Goal: Task Accomplishment & Management: Use online tool/utility

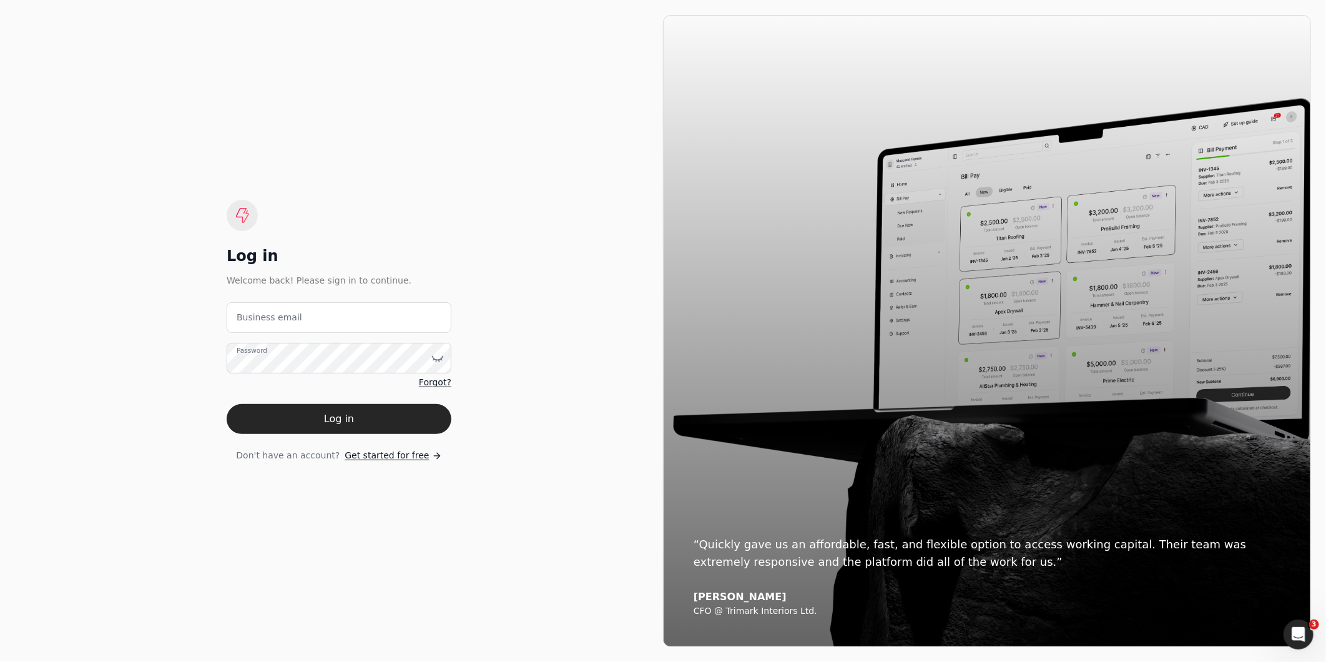
click at [275, 311] on label "Business email" at bounding box center [270, 317] width 66 height 13
click at [275, 310] on email "Business email" at bounding box center [339, 317] width 225 height 31
type email "amabelle.dizon@crystalcreekhomes.ca"
click at [227, 404] on button "Log in" at bounding box center [339, 419] width 225 height 30
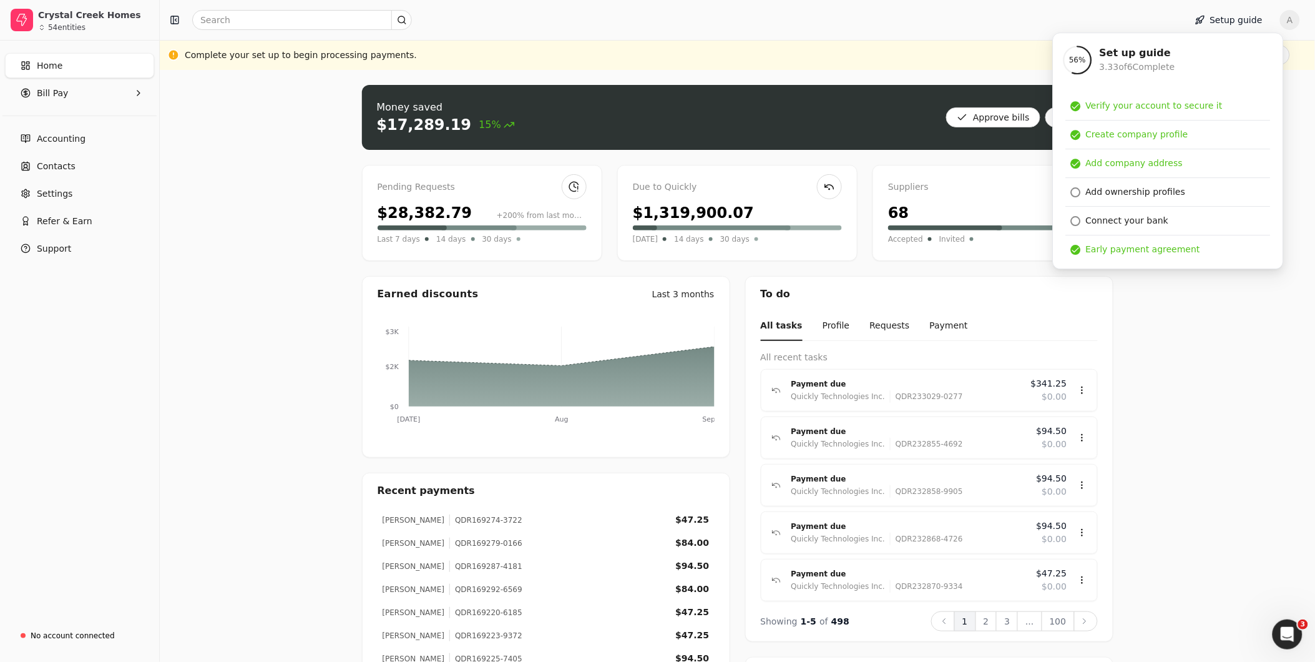
click at [1284, 210] on div "Money saved $17,289.19 15% Approve bills Pay Pending Requests $28,382.79 +200% …" at bounding box center [737, 435] width 1155 height 731
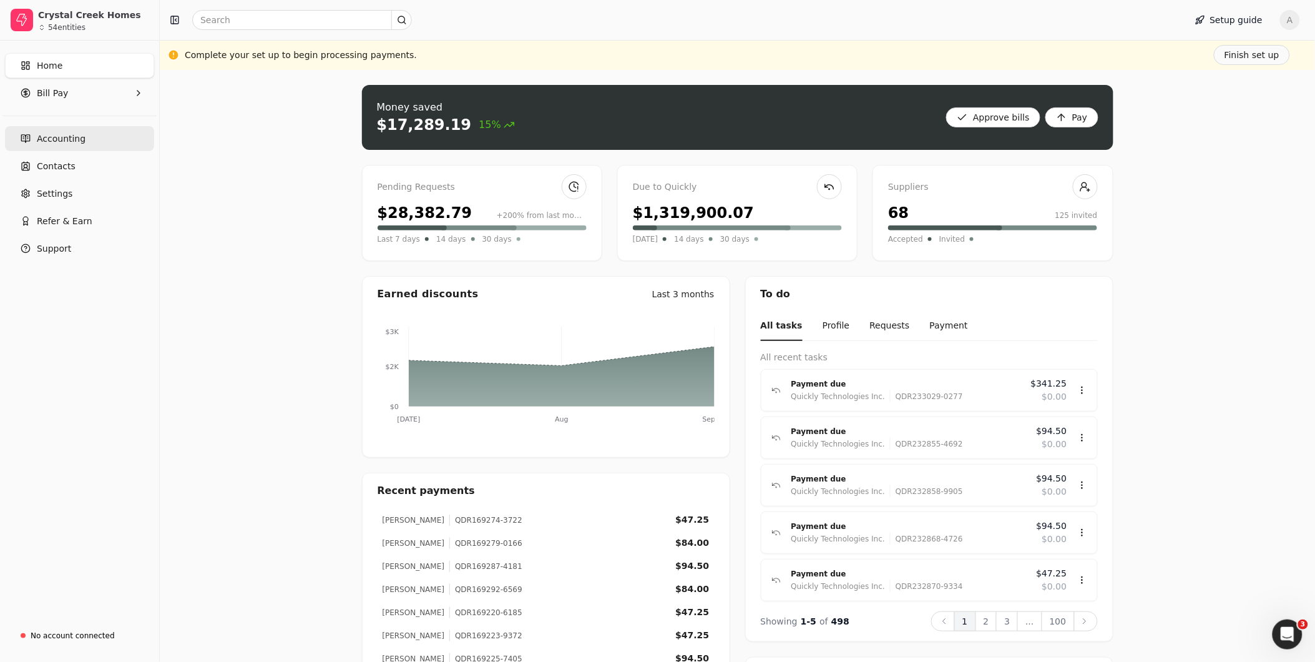
click at [67, 138] on span "Accounting" at bounding box center [61, 138] width 49 height 13
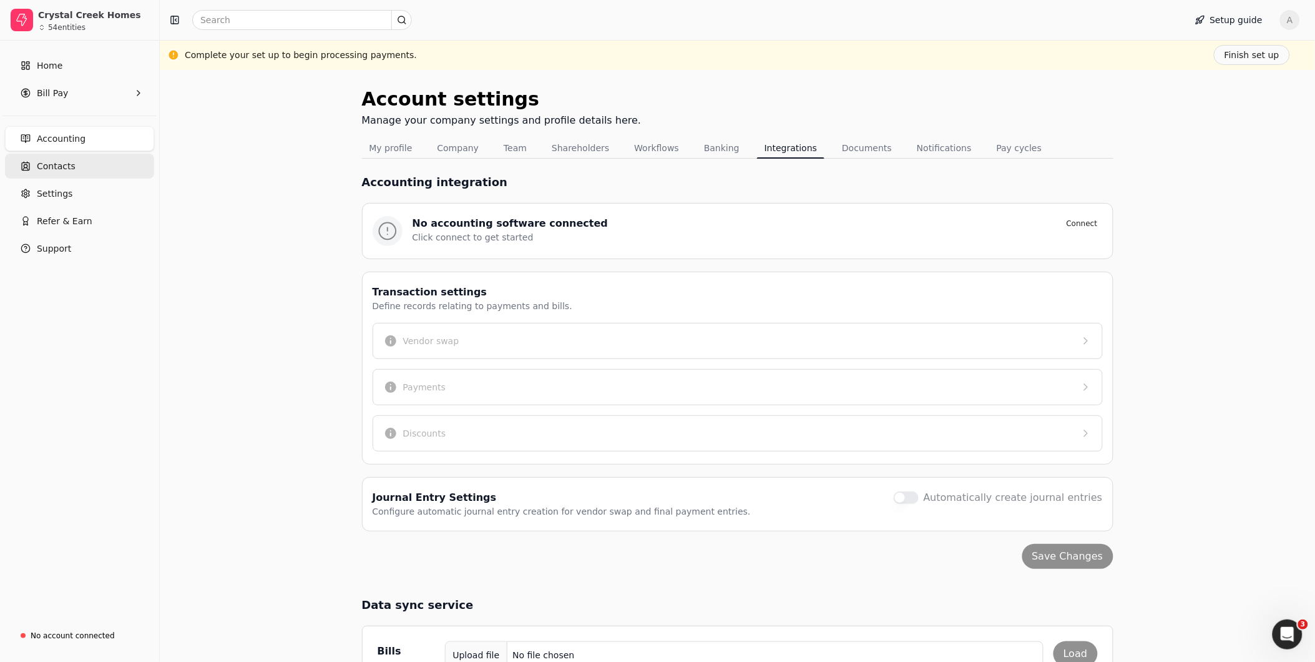
click at [49, 170] on span "Contacts" at bounding box center [56, 166] width 39 height 13
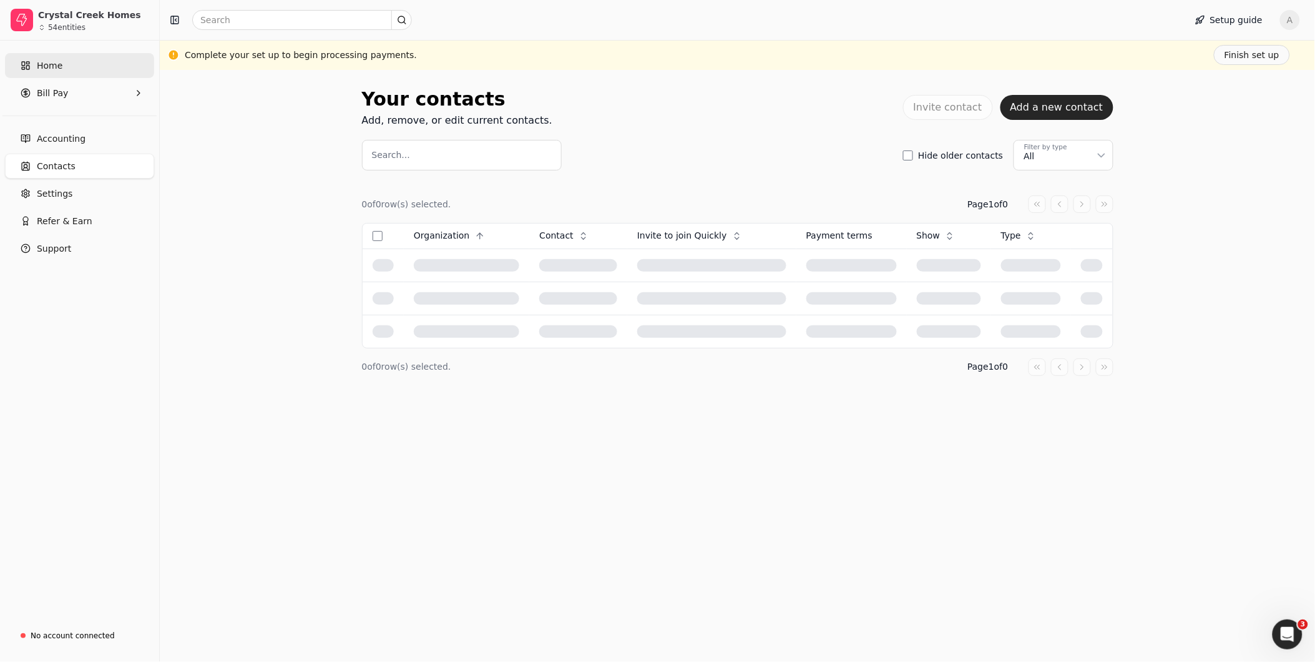
click at [44, 66] on span "Home" at bounding box center [50, 65] width 26 height 13
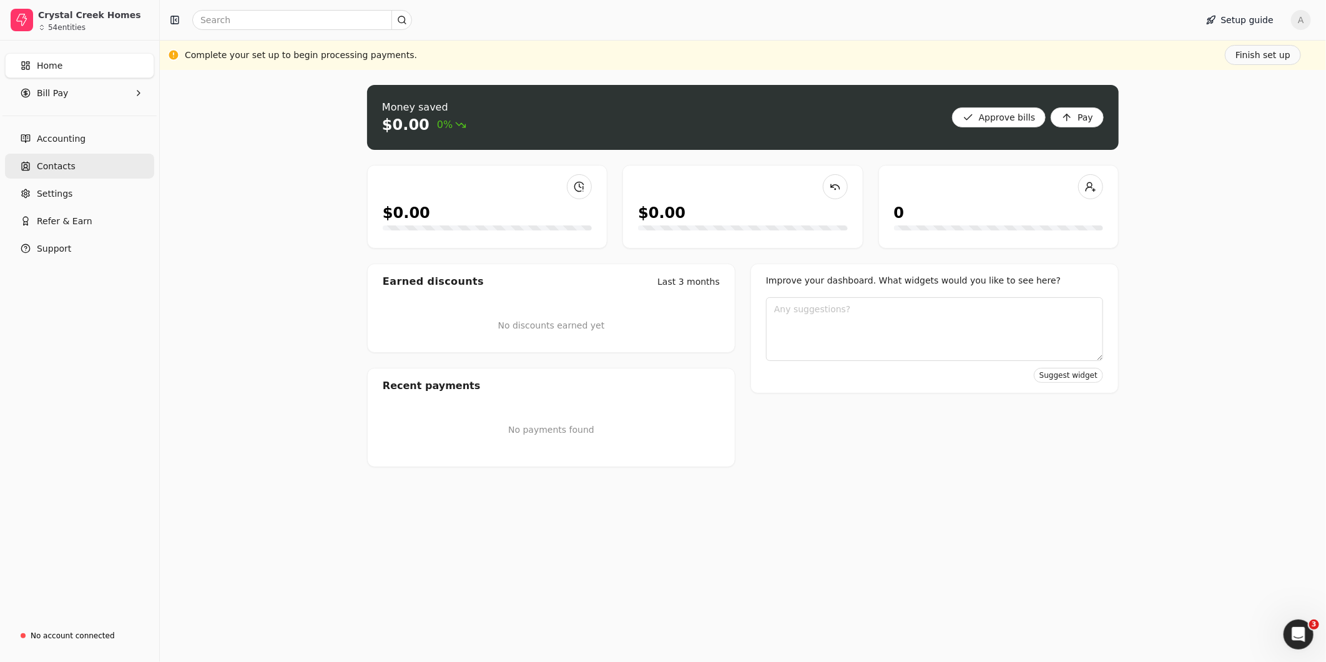
drag, startPoint x: 53, startPoint y: 167, endPoint x: 59, endPoint y: 171, distance: 6.8
click at [54, 167] on span "Contacts" at bounding box center [56, 166] width 39 height 13
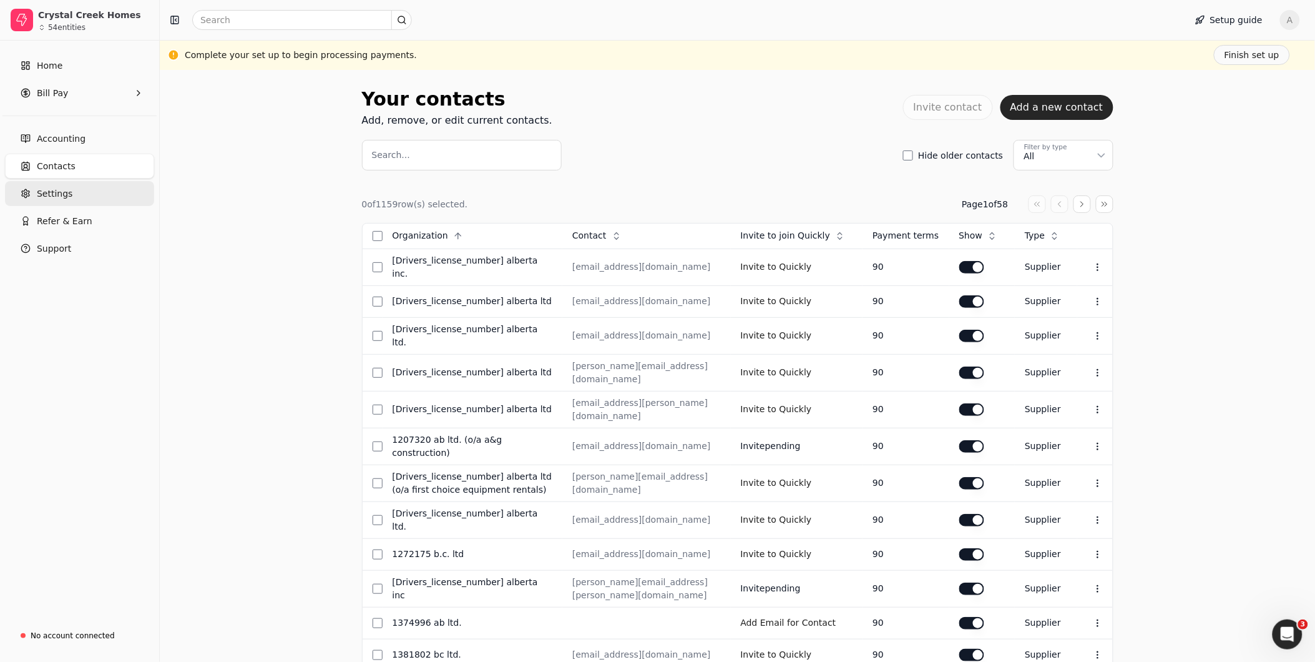
click at [54, 196] on span "Settings" at bounding box center [55, 193] width 36 height 13
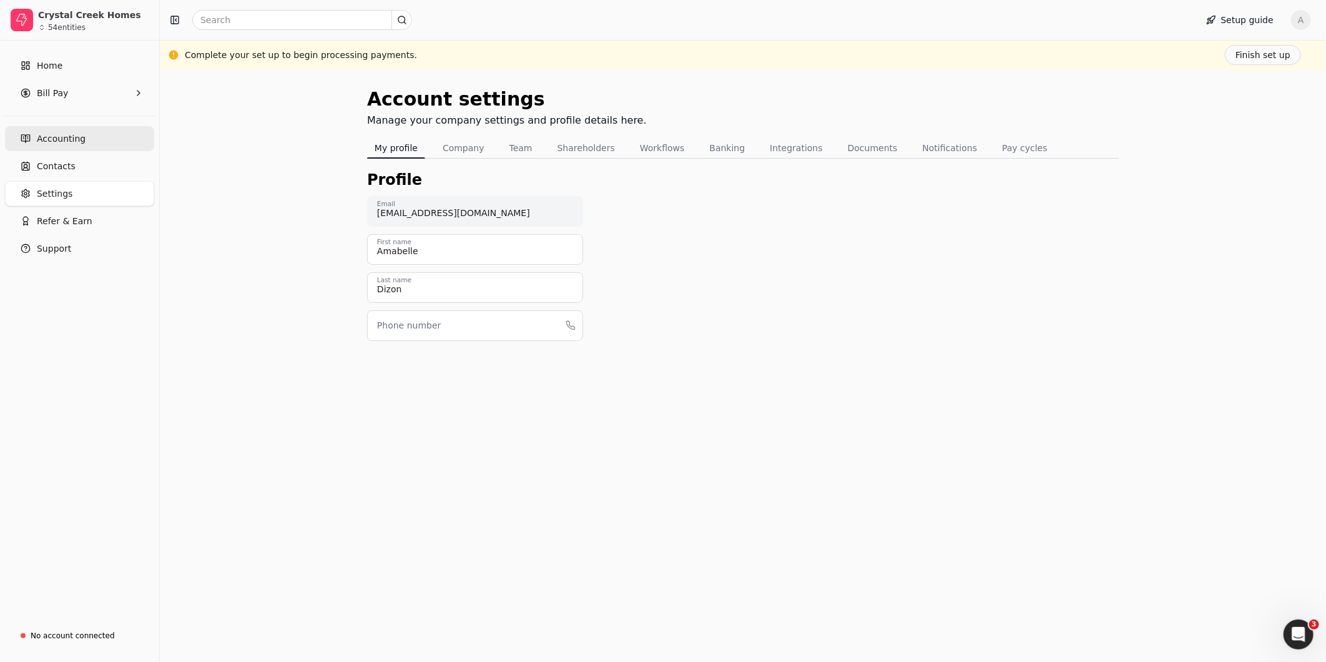
click at [58, 140] on span "Accounting" at bounding box center [61, 138] width 49 height 13
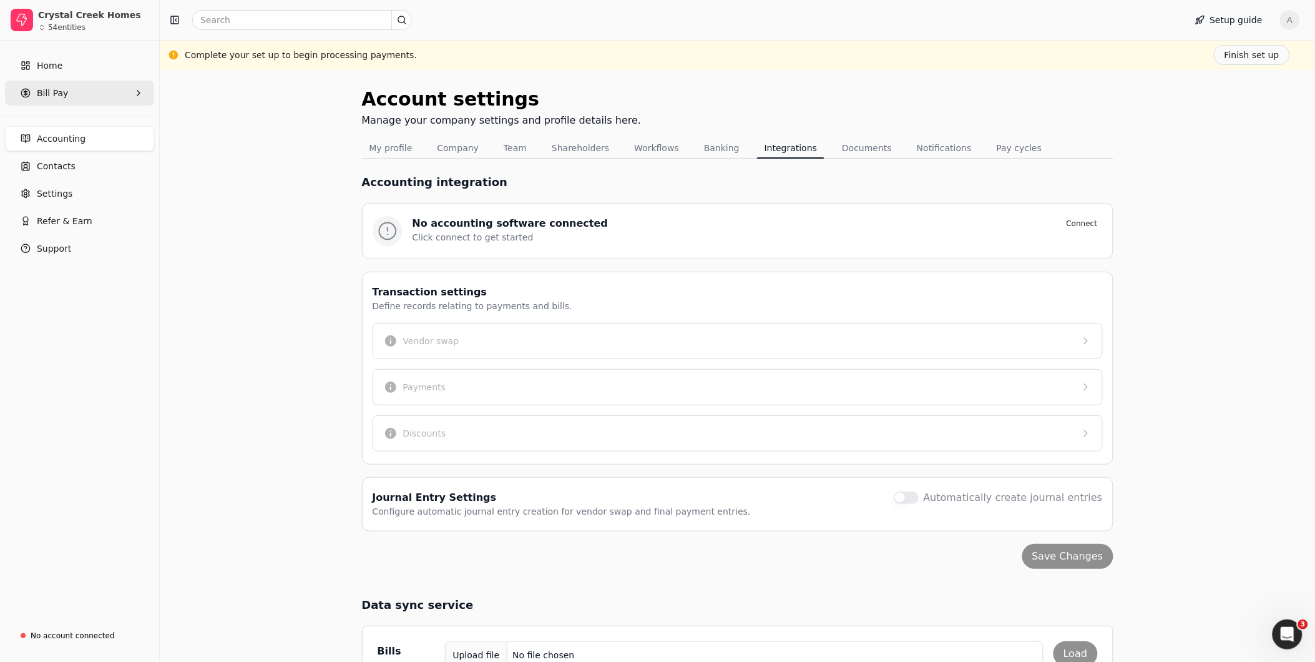
click at [52, 91] on span "Bill Pay" at bounding box center [52, 93] width 31 height 13
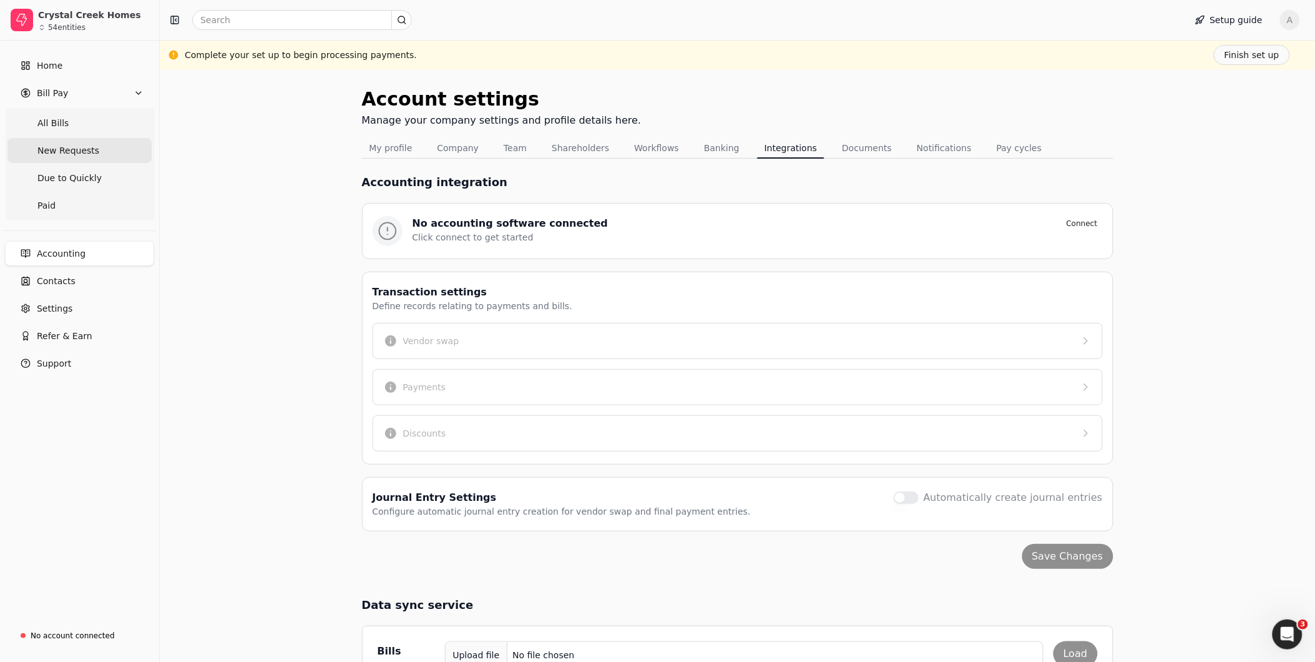
click at [59, 150] on span "New Requests" at bounding box center [68, 150] width 62 height 13
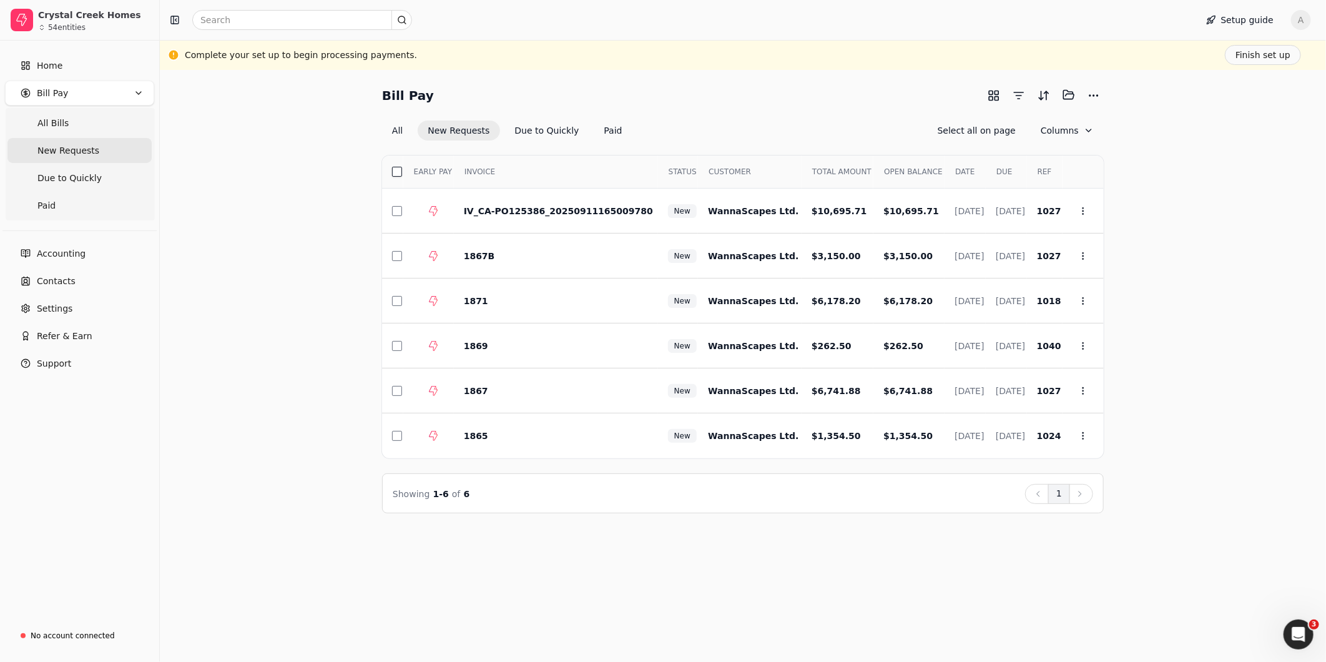
click at [396, 173] on button "button" at bounding box center [397, 172] width 10 height 10
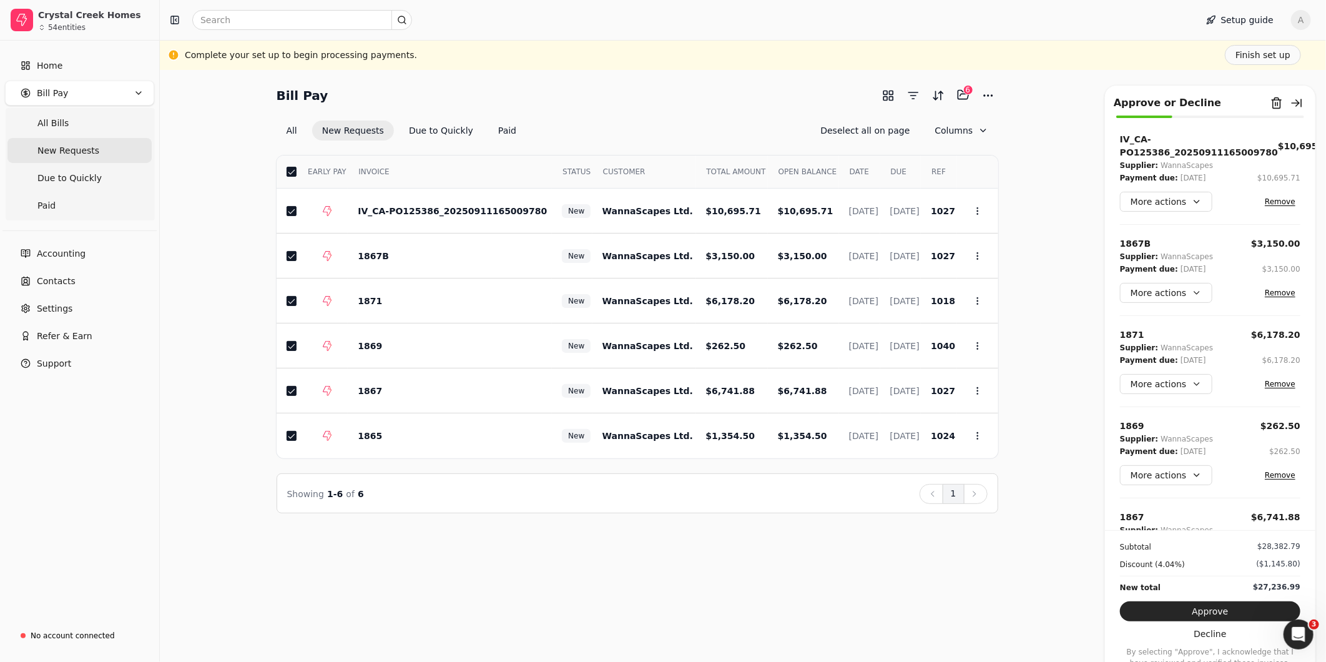
click at [1218, 613] on button "Approve" at bounding box center [1210, 611] width 180 height 20
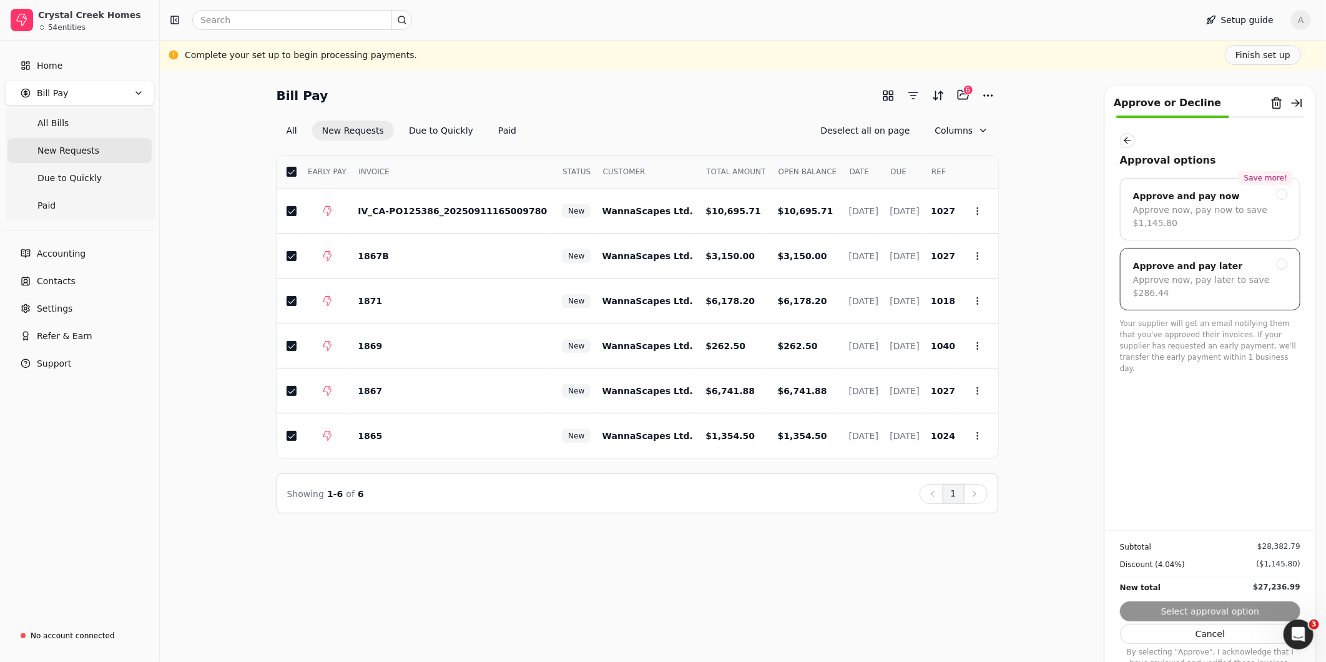
click at [1211, 296] on div "Approve and pay later Approve now, pay later to save $286.44" at bounding box center [1210, 279] width 180 height 62
drag, startPoint x: 1216, startPoint y: 608, endPoint x: 1239, endPoint y: 596, distance: 26.0
click at [1217, 608] on button "Submit approval" at bounding box center [1210, 611] width 180 height 20
